Goal: Task Accomplishment & Management: Use online tool/utility

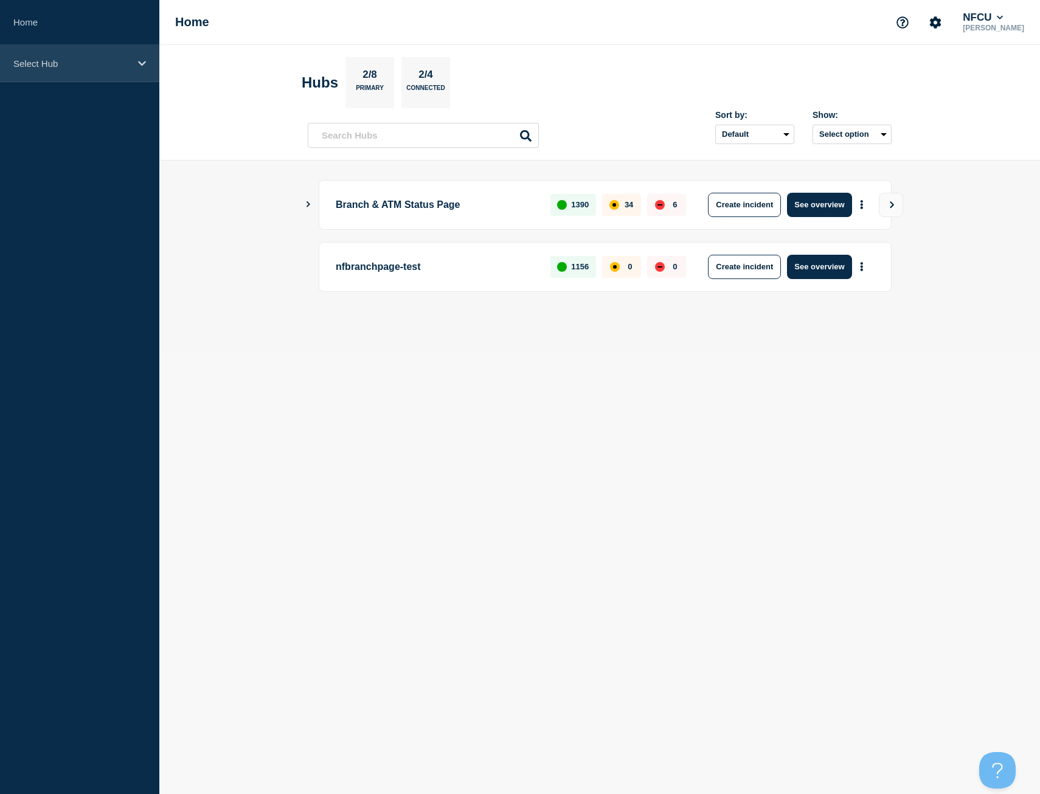
click at [32, 70] on div "Select Hub" at bounding box center [79, 63] width 159 height 37
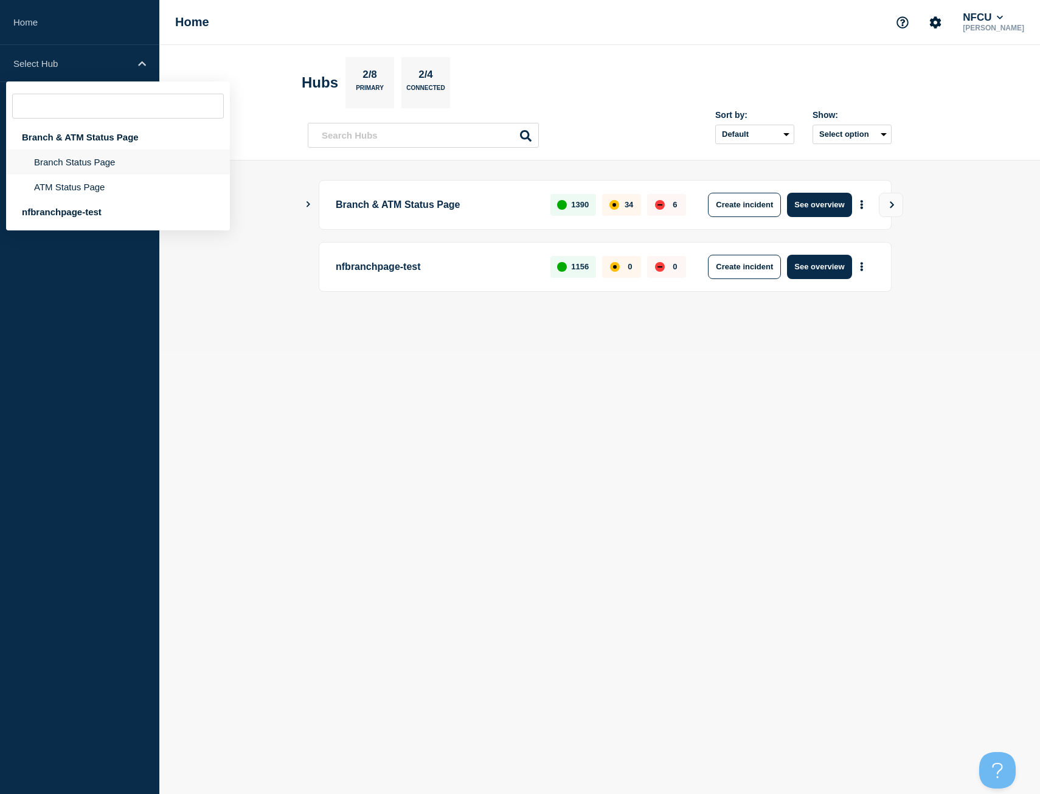
click at [100, 166] on li "Branch Status Page" at bounding box center [118, 162] width 224 height 25
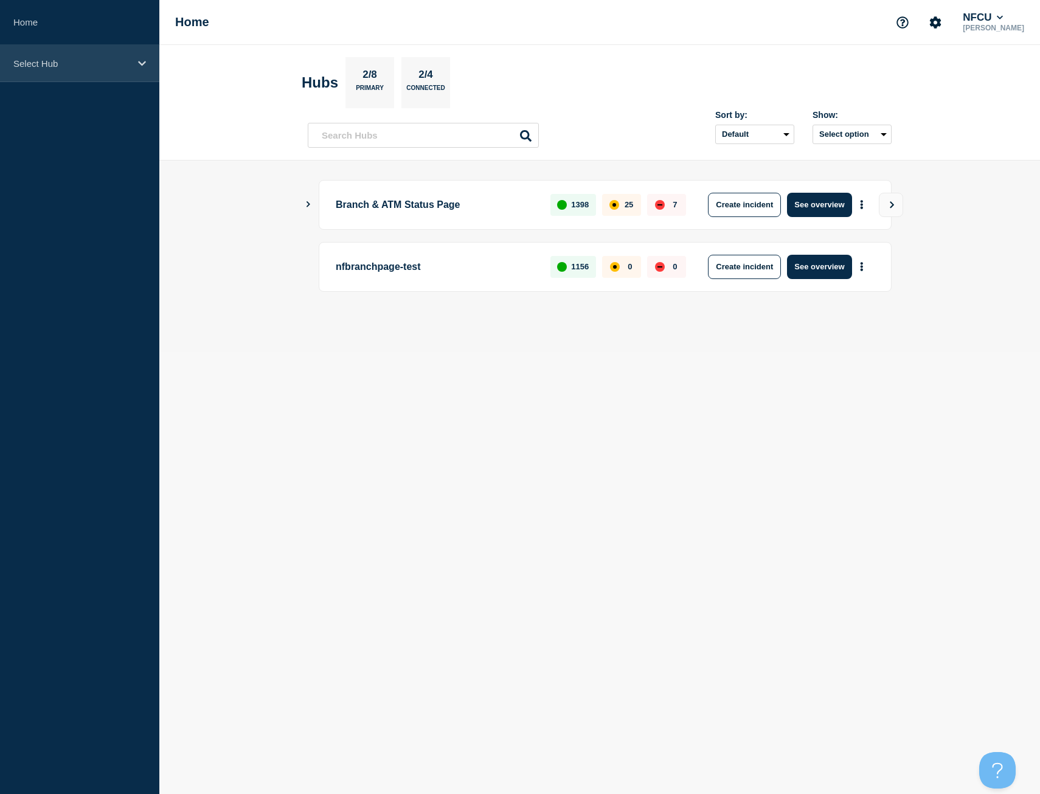
click at [79, 54] on div "Select Hub" at bounding box center [79, 63] width 159 height 37
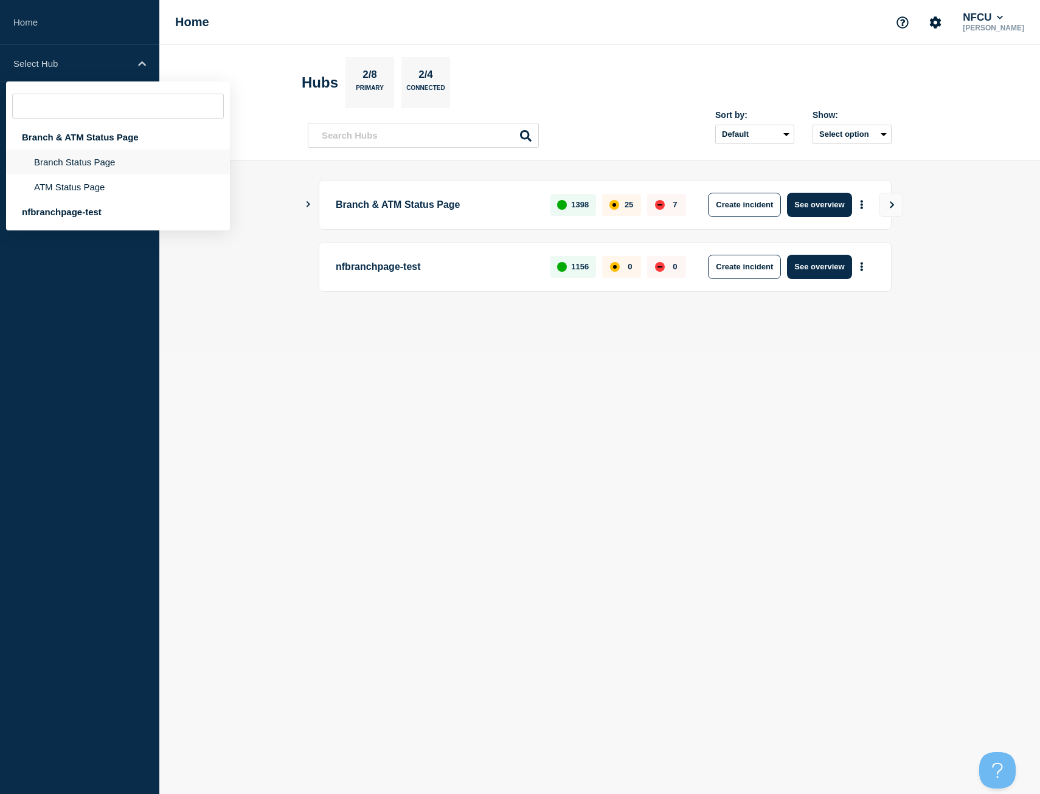
click at [126, 164] on li "Branch Status Page" at bounding box center [118, 162] width 224 height 25
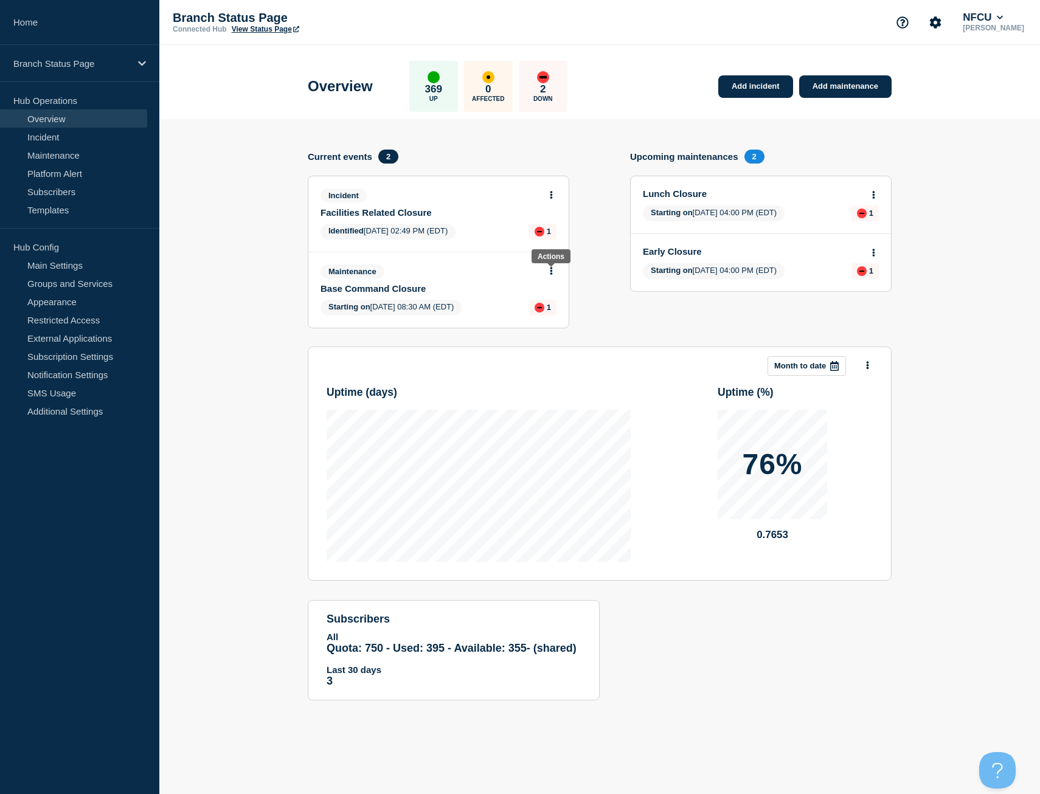
click at [551, 266] on body "Home Branch Status Page Hub Operations Overview Incident Maintenance Platform A…" at bounding box center [520, 397] width 1040 height 794
click at [550, 191] on icon at bounding box center [551, 195] width 3 height 8
click at [538, 237] on link "Update incident" at bounding box center [551, 240] width 59 height 10
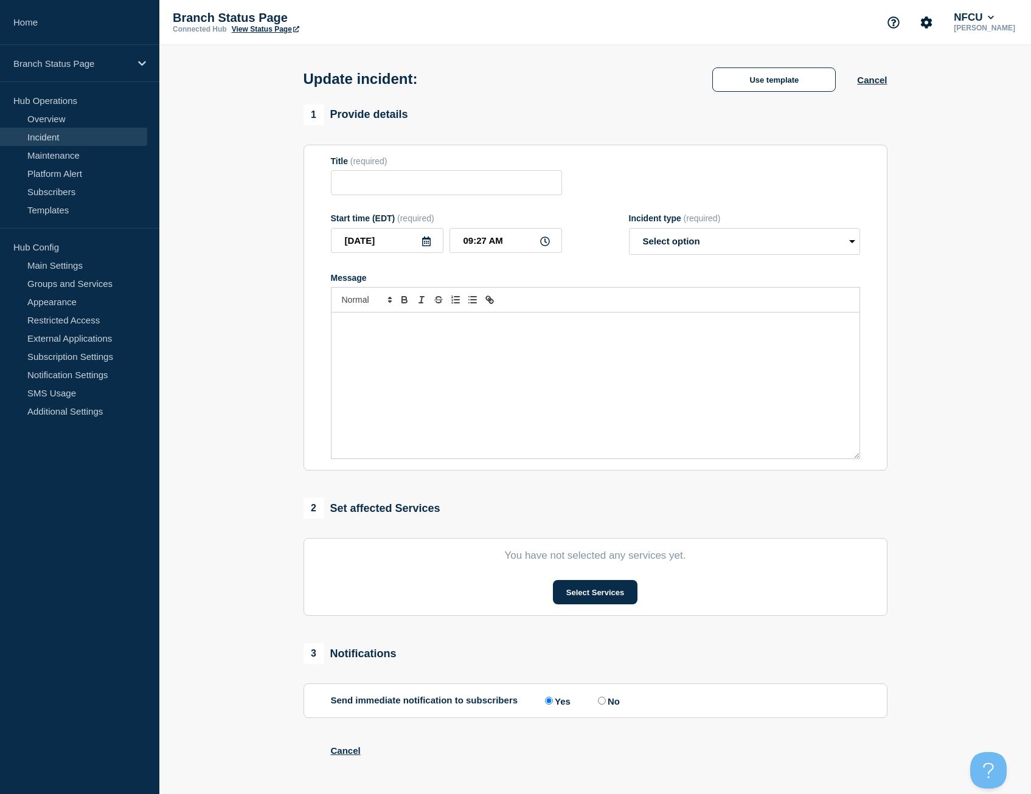
type input "Facilities Related Closure"
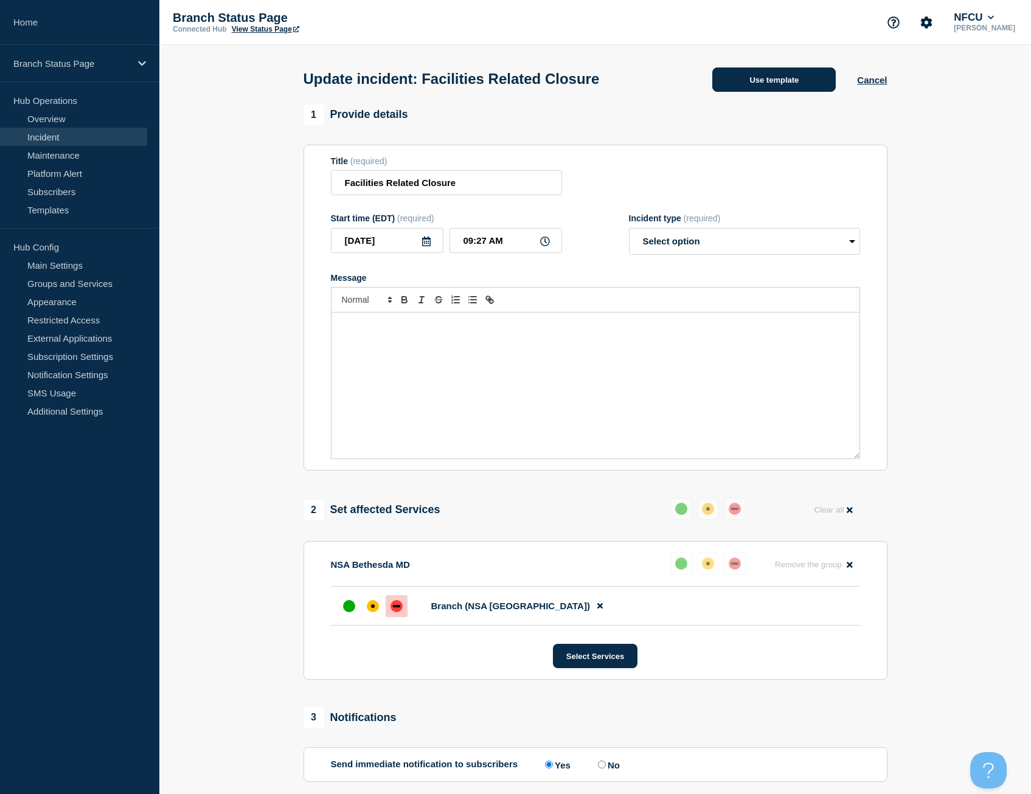
click at [769, 83] on button "Use template" at bounding box center [773, 79] width 123 height 24
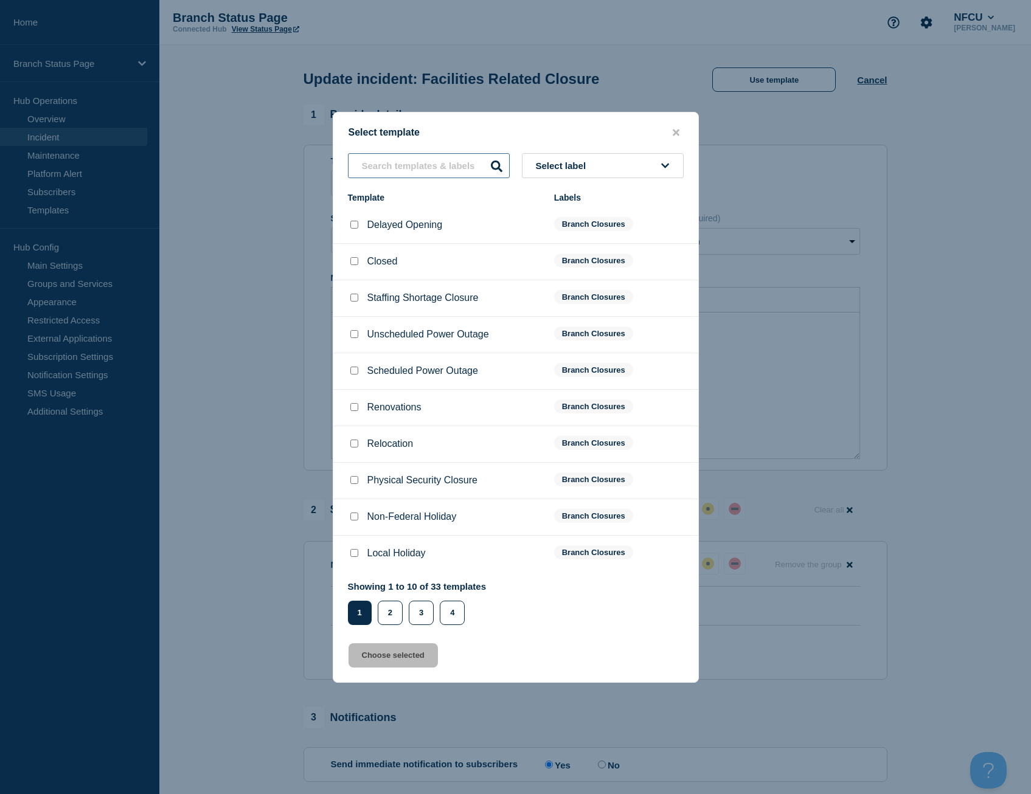
click at [406, 164] on input "text" at bounding box center [429, 165] width 162 height 25
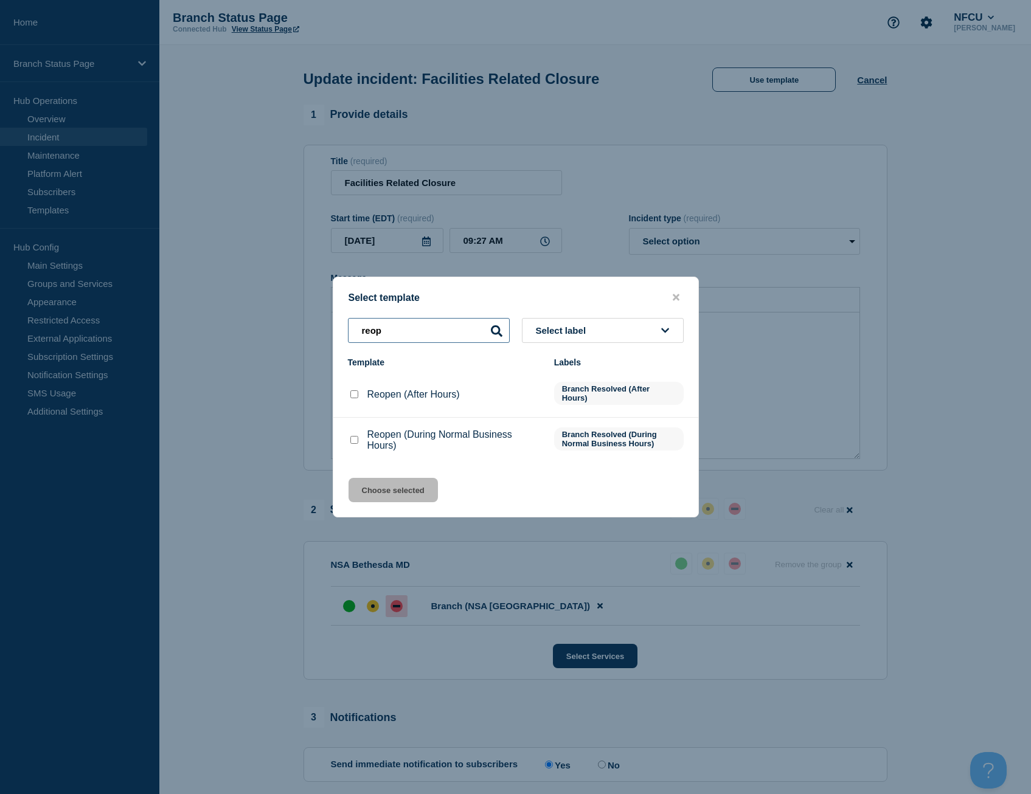
type input "reop"
click at [353, 443] on input "Reopen (During Normal Business Hours) checkbox" at bounding box center [354, 440] width 8 height 8
checkbox input "true"
click at [388, 491] on button "Choose selected" at bounding box center [392, 490] width 89 height 24
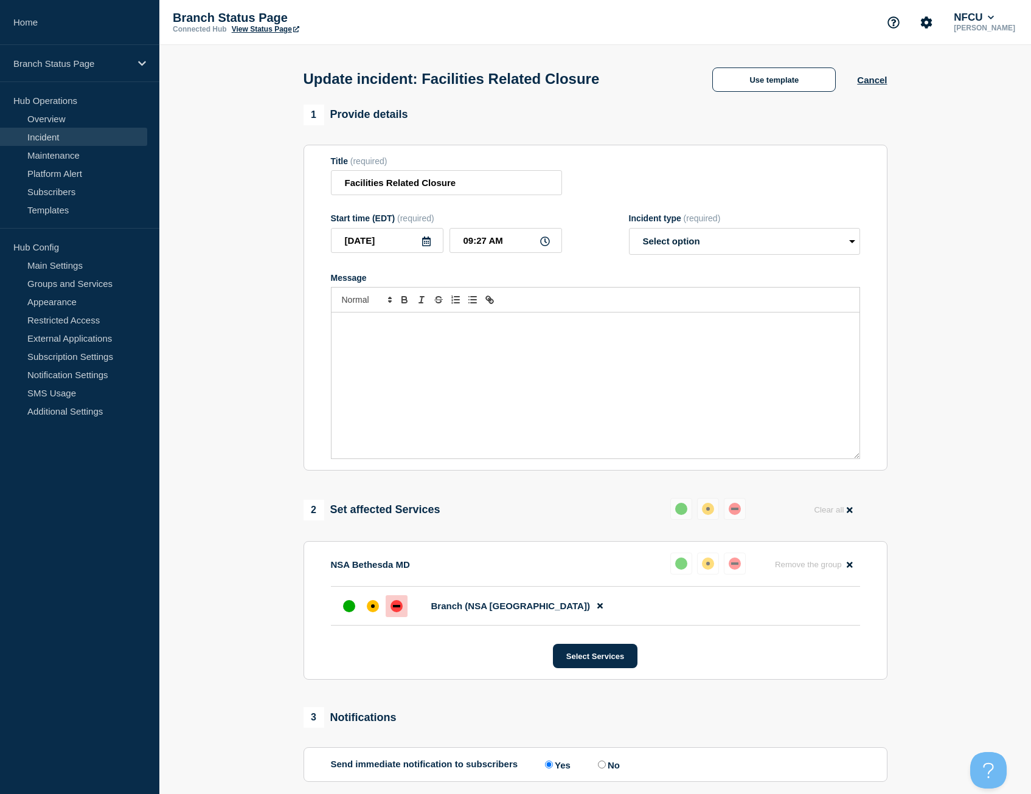
select select "resolved"
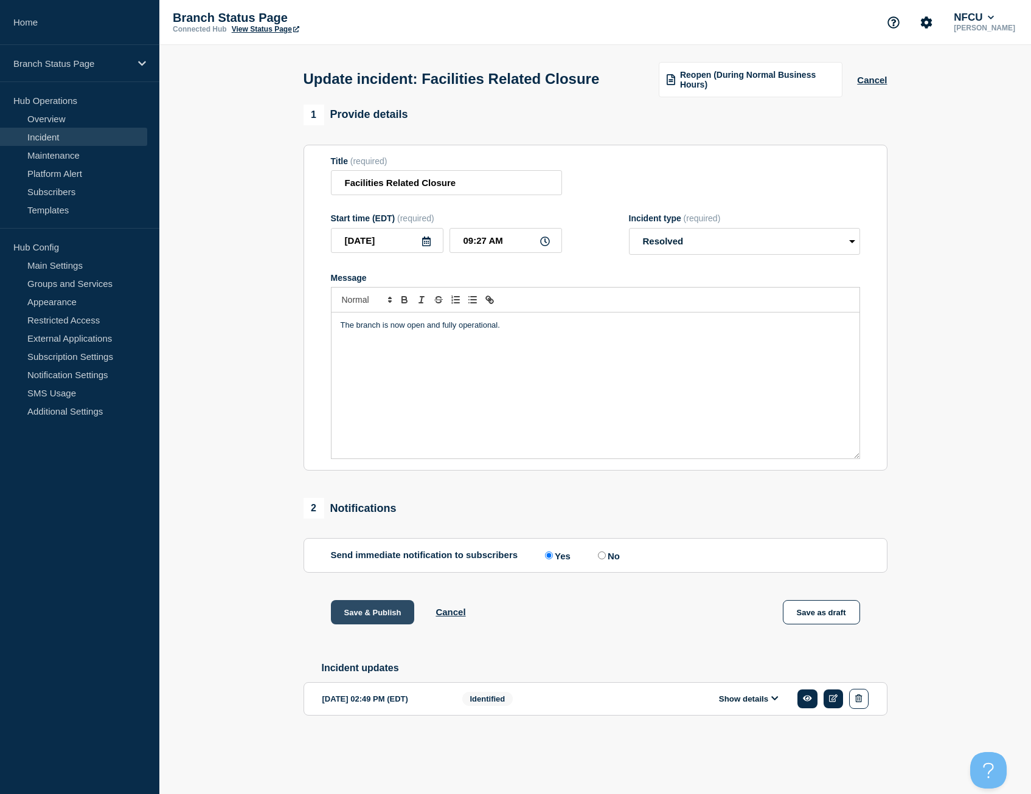
click at [376, 624] on button "Save & Publish" at bounding box center [373, 612] width 84 height 24
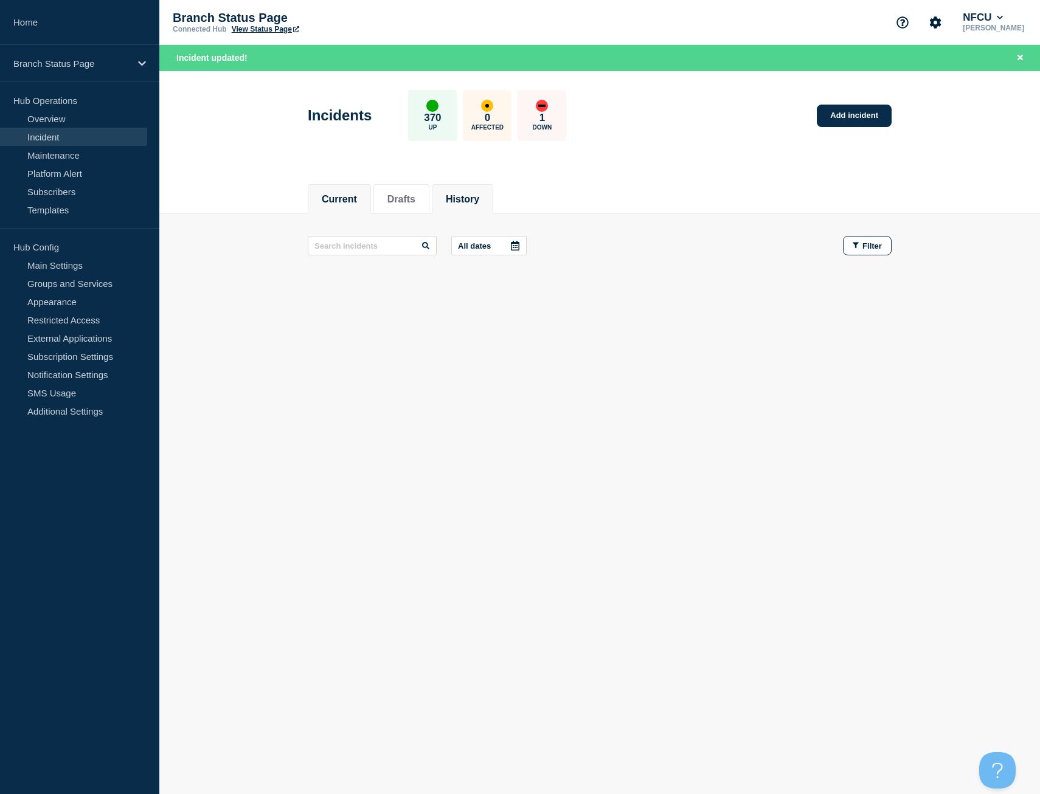
click at [477, 202] on button "History" at bounding box center [462, 199] width 33 height 11
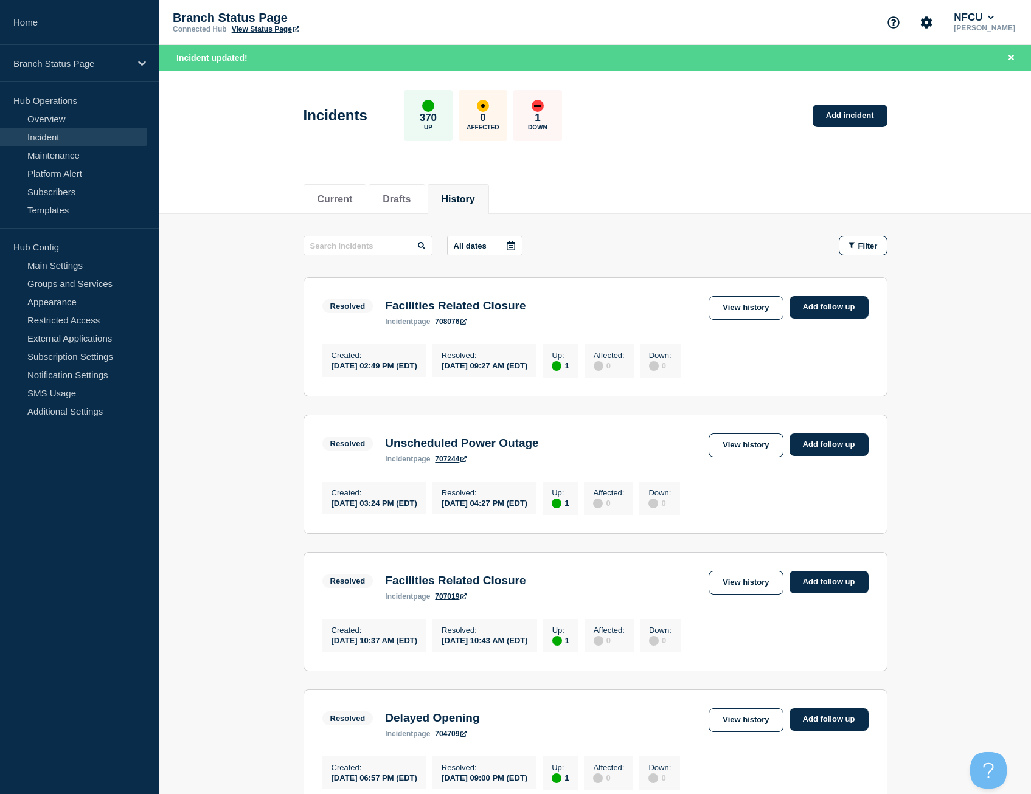
click at [511, 242] on icon at bounding box center [510, 246] width 9 height 10
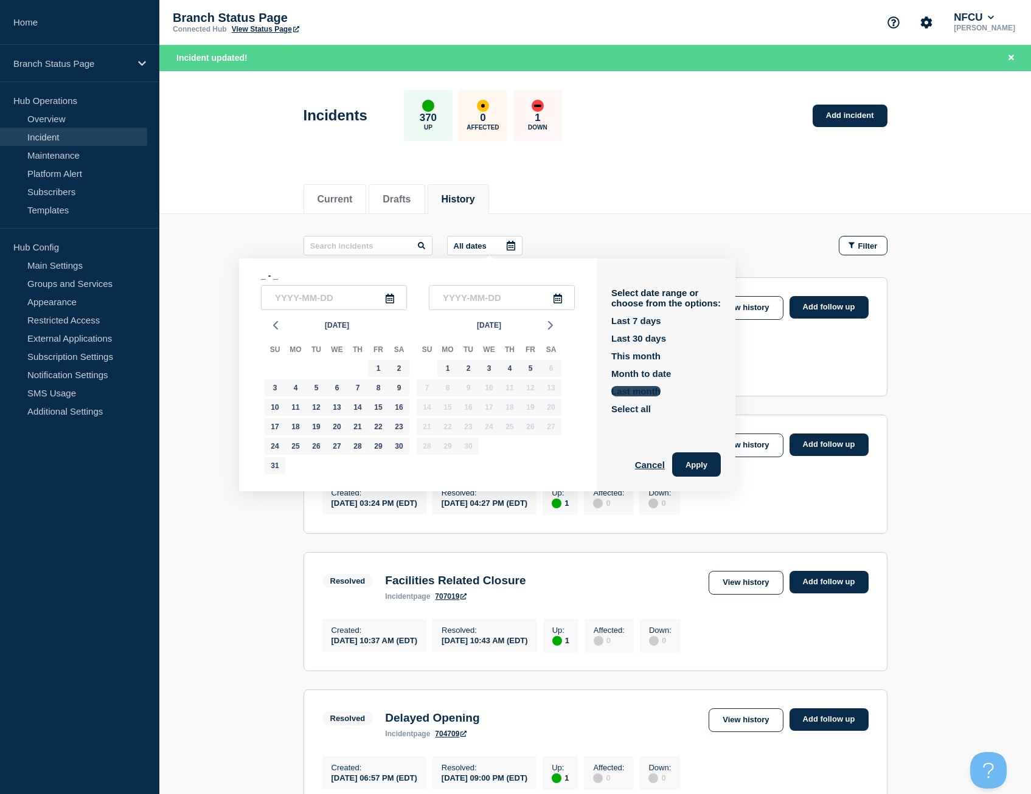
click at [651, 393] on button "Last month" at bounding box center [635, 391] width 49 height 10
type input "2025-08-01"
type input "2025-08-31"
click at [705, 455] on button "Apply" at bounding box center [696, 464] width 49 height 24
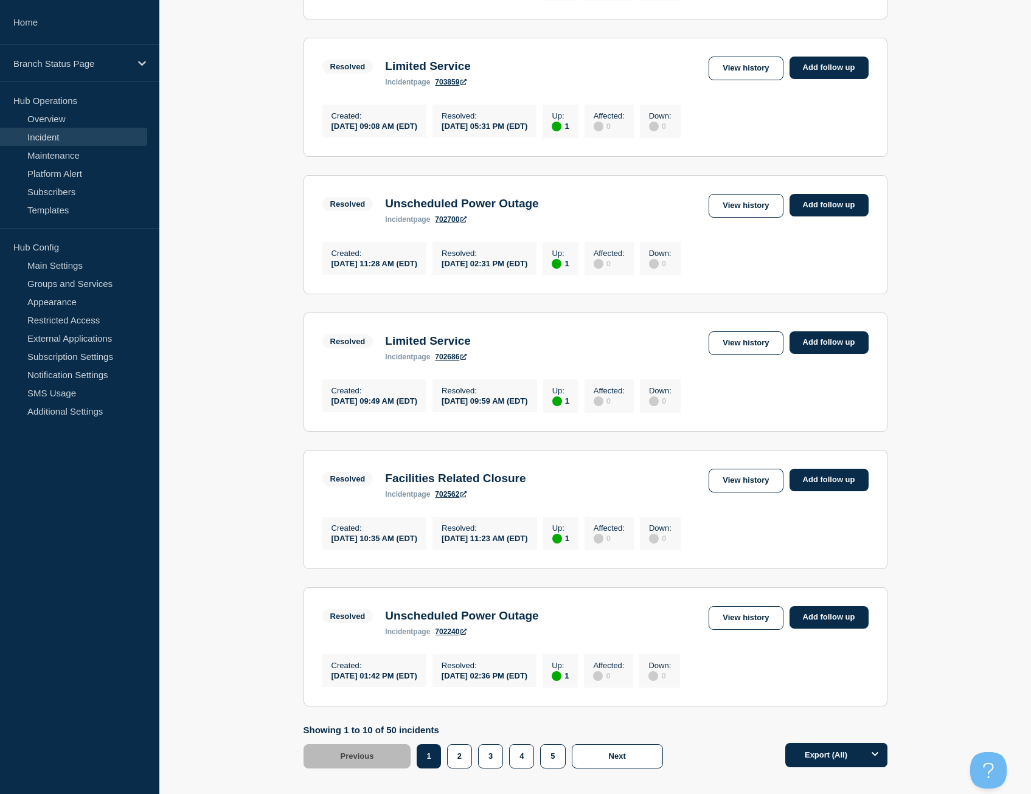
scroll to position [1027, 0]
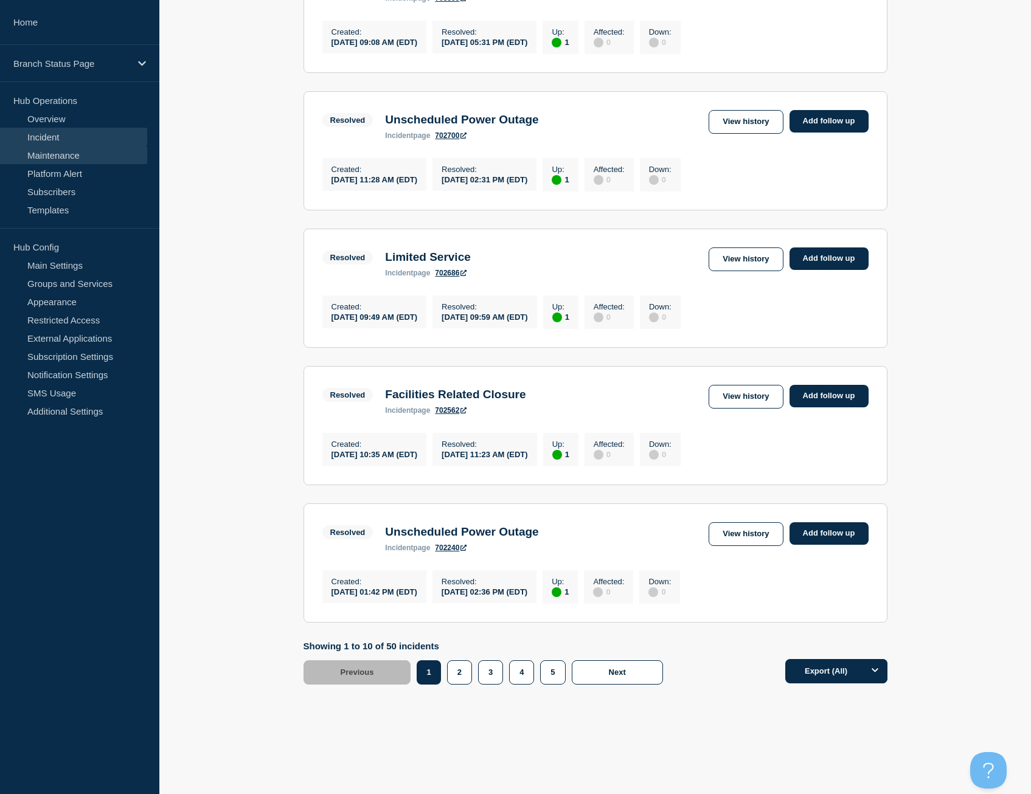
click at [79, 153] on link "Maintenance" at bounding box center [73, 155] width 147 height 18
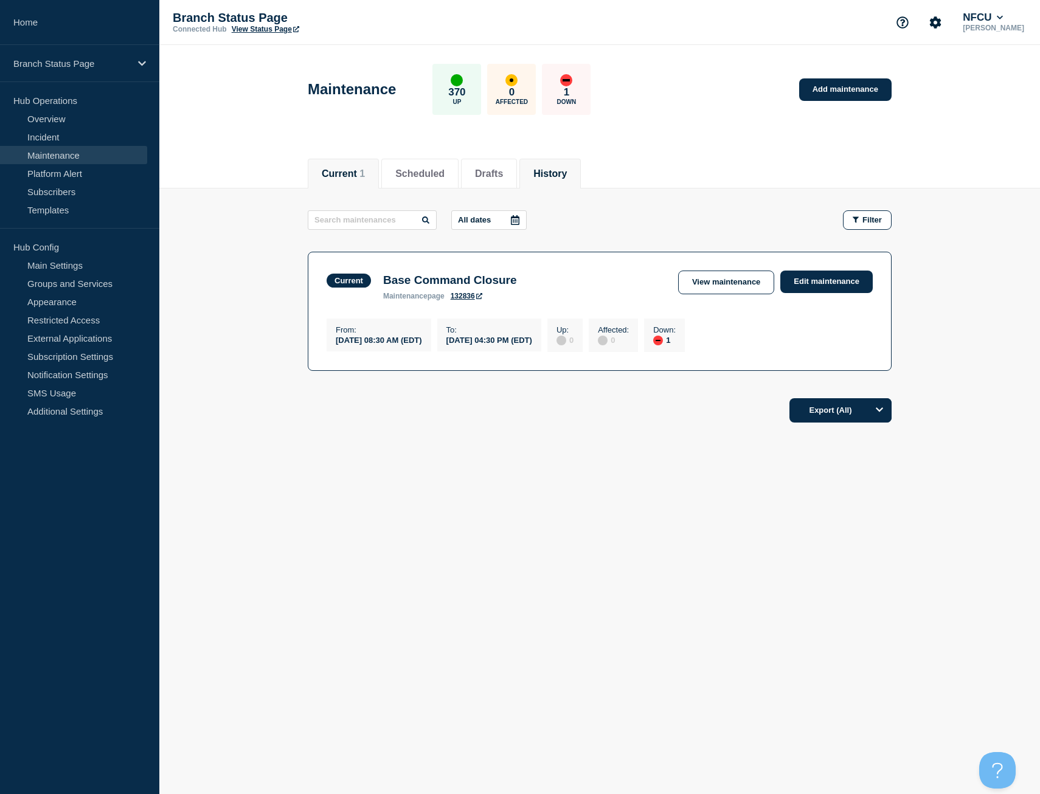
click at [568, 181] on li "History" at bounding box center [549, 174] width 61 height 30
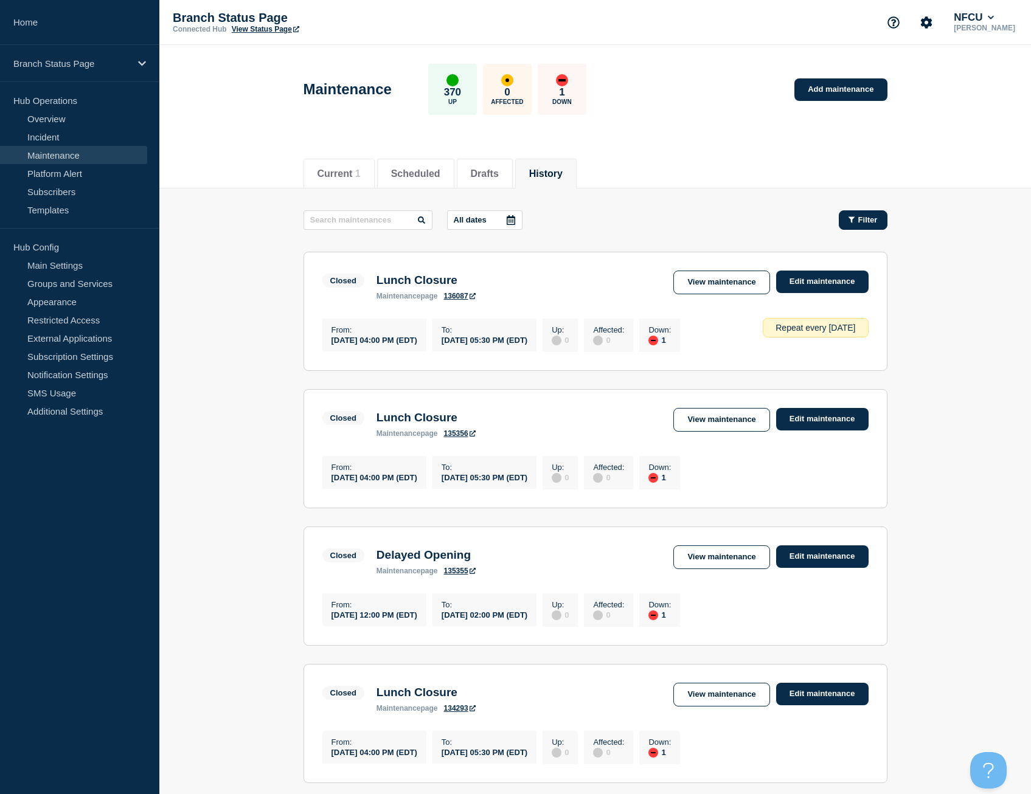
click at [874, 221] on span "Filter" at bounding box center [867, 219] width 19 height 9
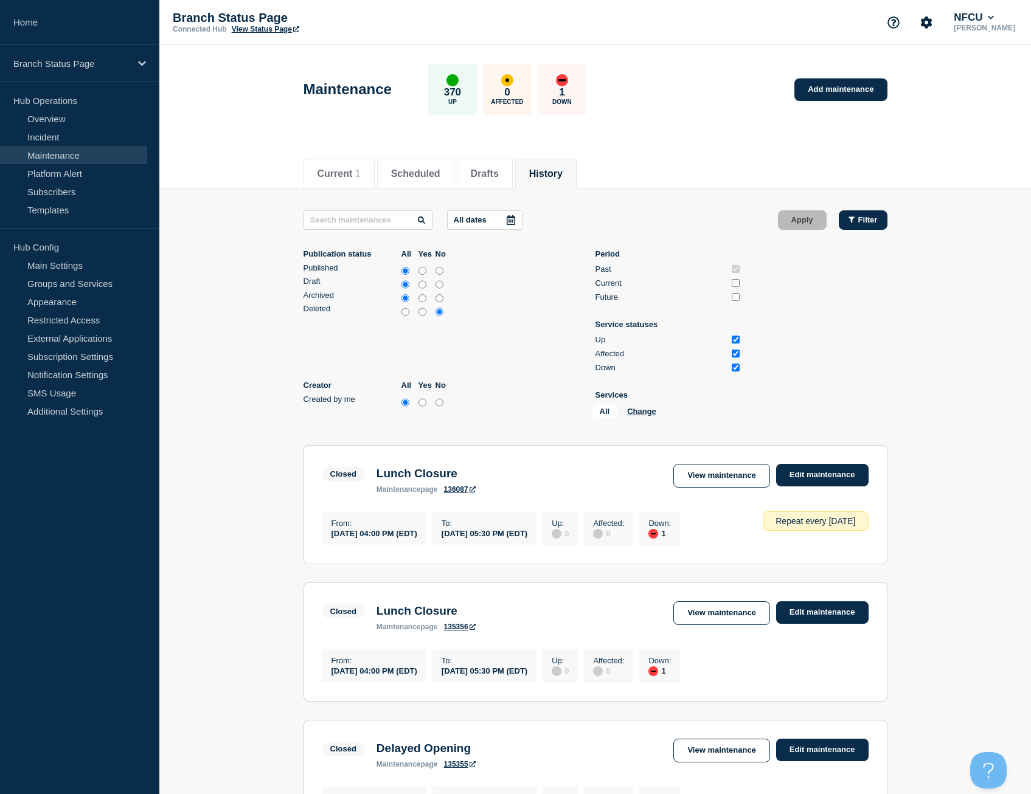
click at [874, 222] on span "Filter" at bounding box center [867, 219] width 19 height 9
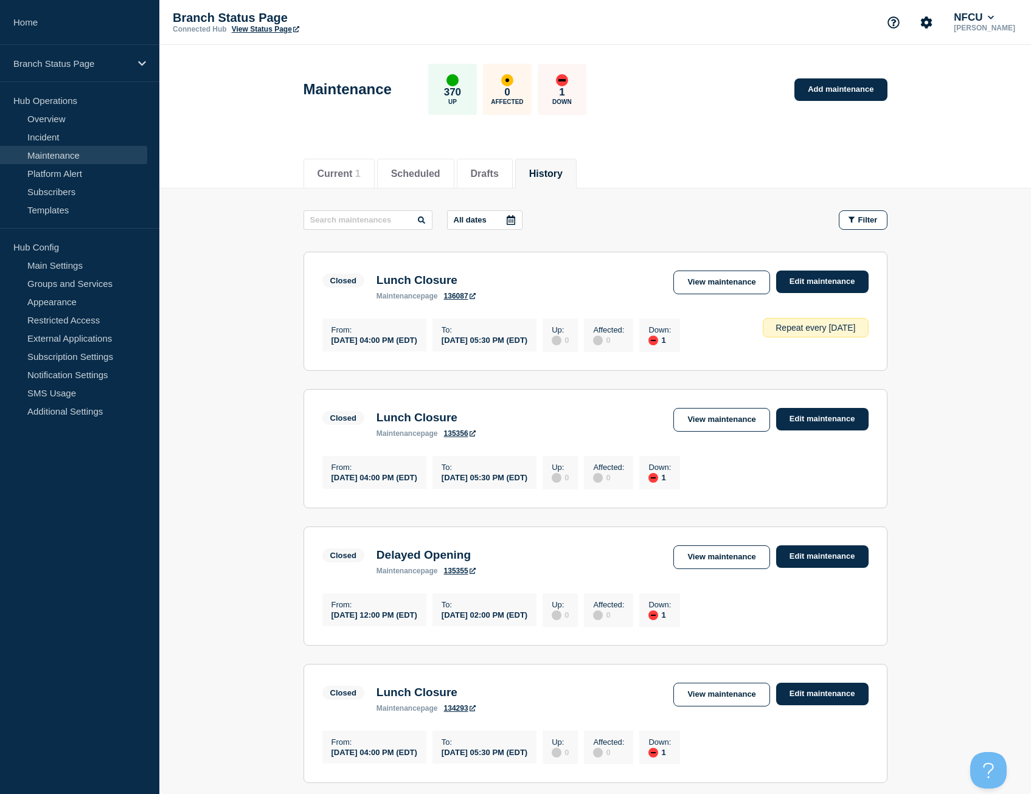
click at [515, 221] on icon at bounding box center [510, 220] width 9 height 10
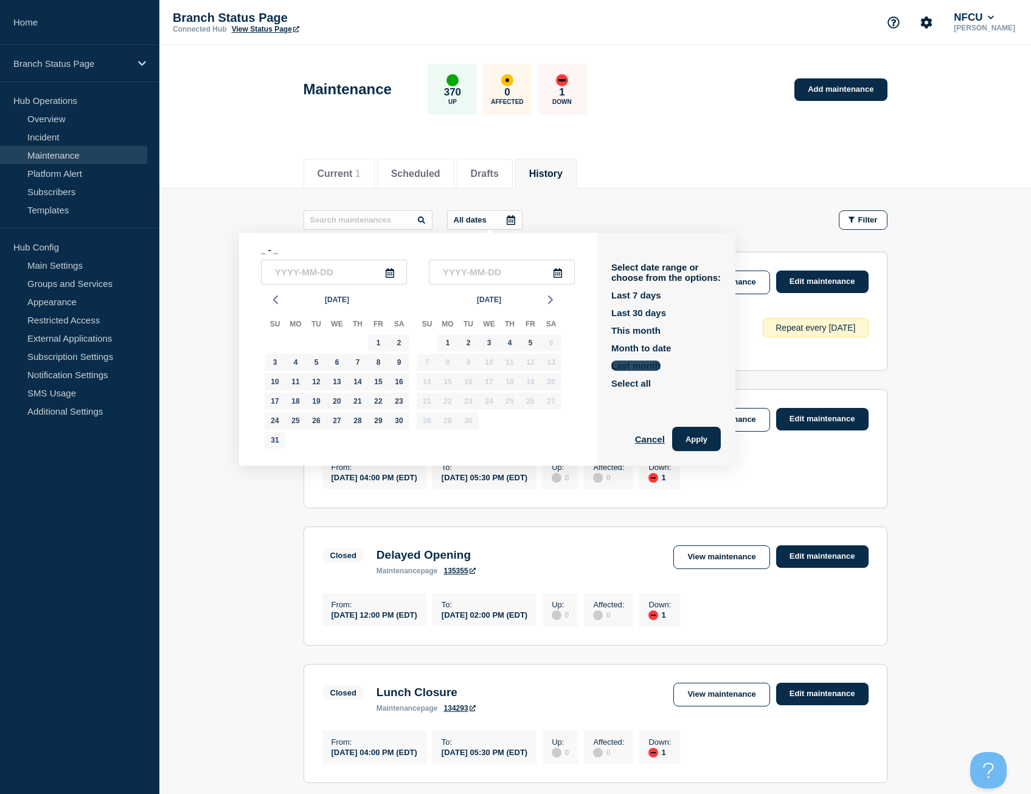
click at [651, 361] on button "Last month" at bounding box center [635, 366] width 49 height 10
type input "2025-08-01"
type input "2025-08-31"
click at [704, 440] on button "Apply" at bounding box center [696, 439] width 49 height 24
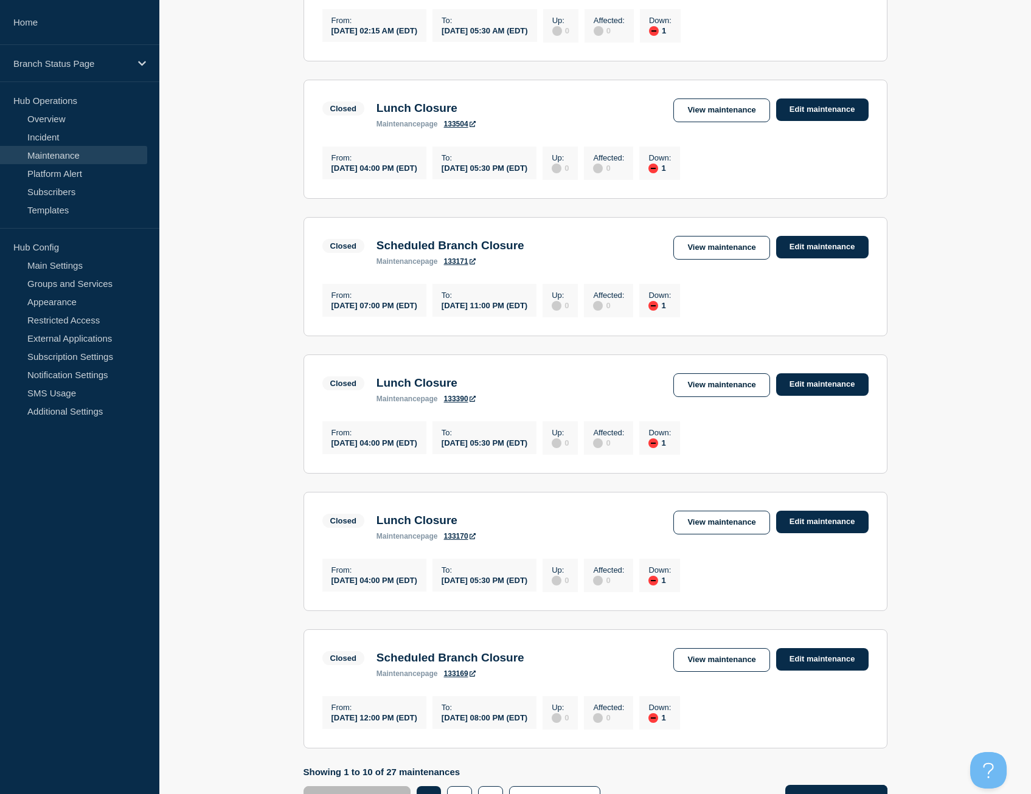
scroll to position [1027, 0]
